Goal: Book appointment/travel/reservation

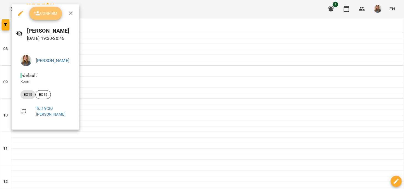
click at [54, 8] on button "Confirm" at bounding box center [45, 13] width 33 height 13
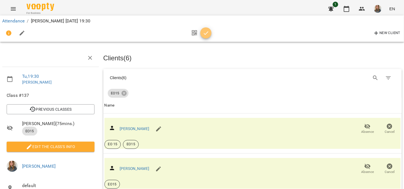
click at [206, 32] on icon "button" at bounding box center [206, 33] width 7 height 7
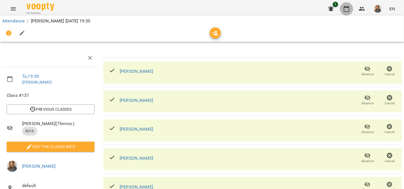
click at [347, 6] on icon "button" at bounding box center [346, 9] width 7 height 7
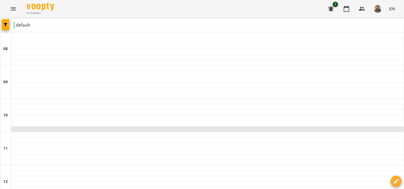
scroll to position [328, 0]
